Goal: Navigation & Orientation: Find specific page/section

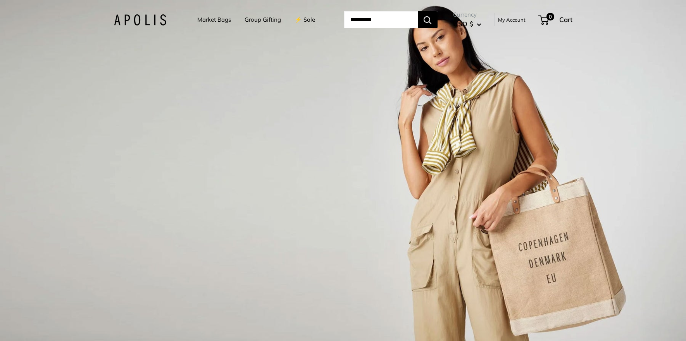
click at [203, 18] on link "Market Bags" at bounding box center [214, 19] width 34 height 11
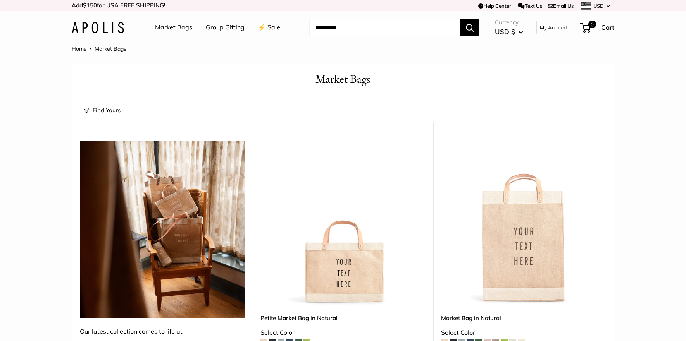
click at [94, 28] on img at bounding box center [98, 27] width 52 height 11
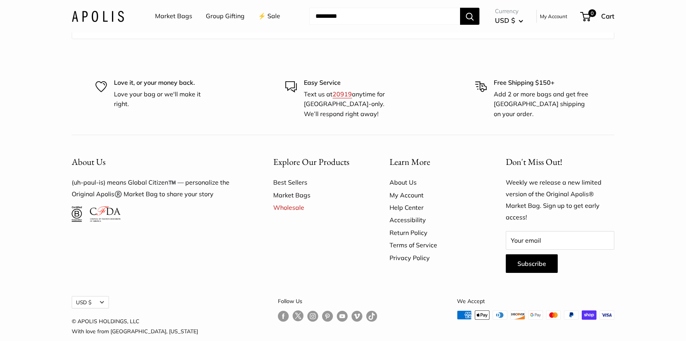
scroll to position [4633, 0]
click at [400, 177] on link "About Us" at bounding box center [433, 183] width 89 height 12
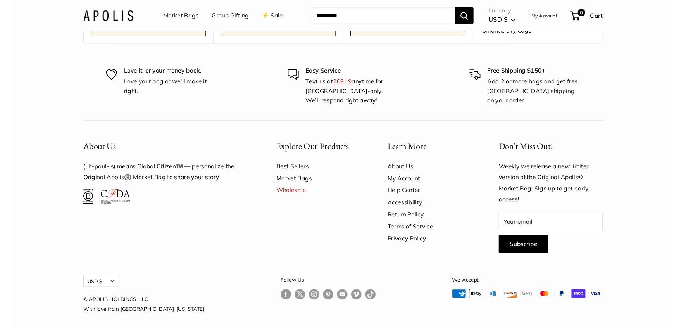
scroll to position [2103, 0]
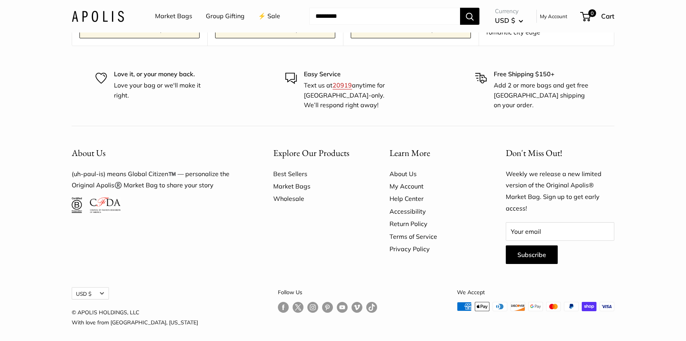
click at [288, 193] on link "Wholesale" at bounding box center [317, 199] width 89 height 12
